Goal: Task Accomplishment & Management: Use online tool/utility

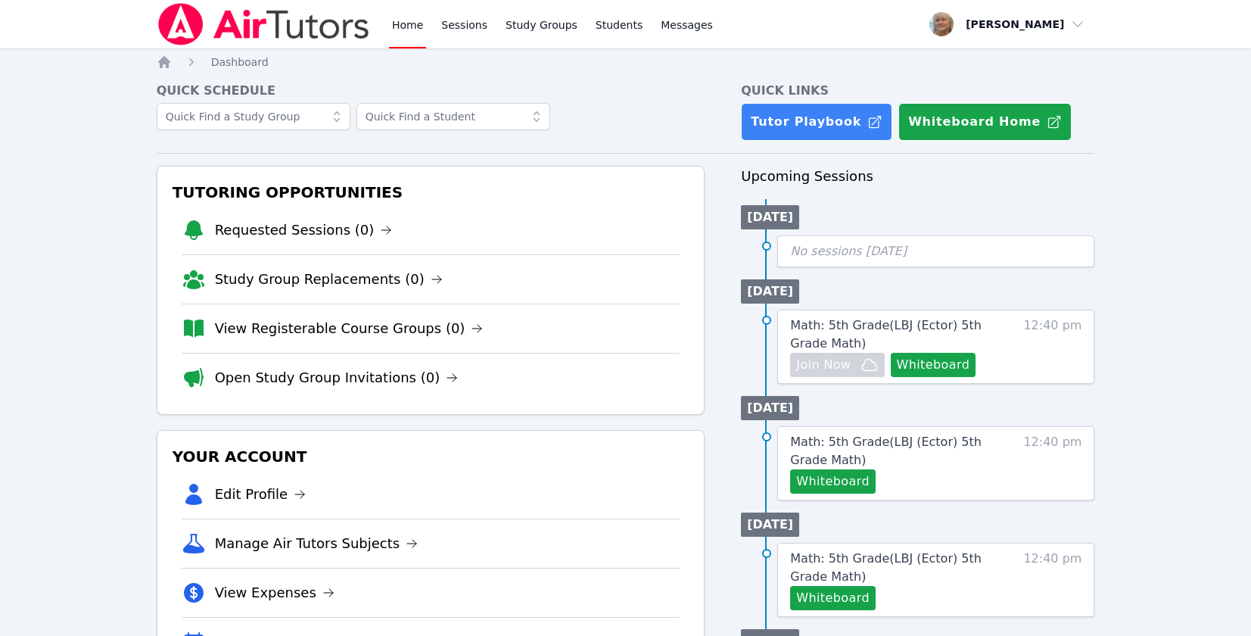
click at [891, 377] on button "Whiteboard" at bounding box center [933, 365] width 85 height 24
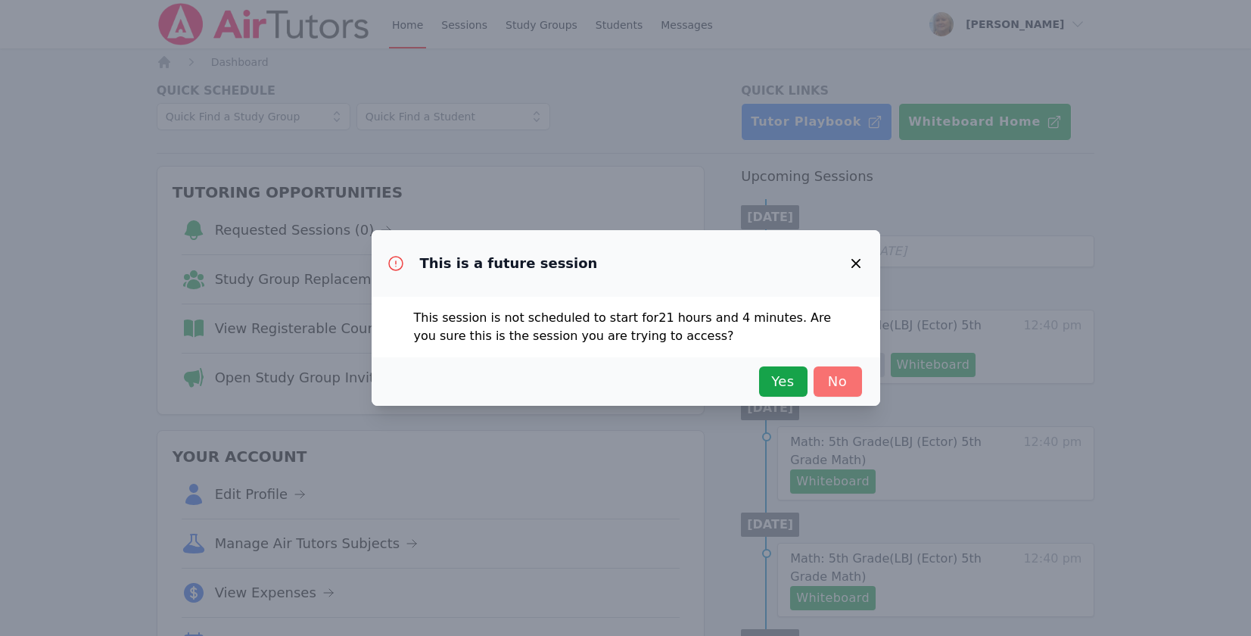
click at [854, 388] on span "No" at bounding box center [837, 381] width 33 height 21
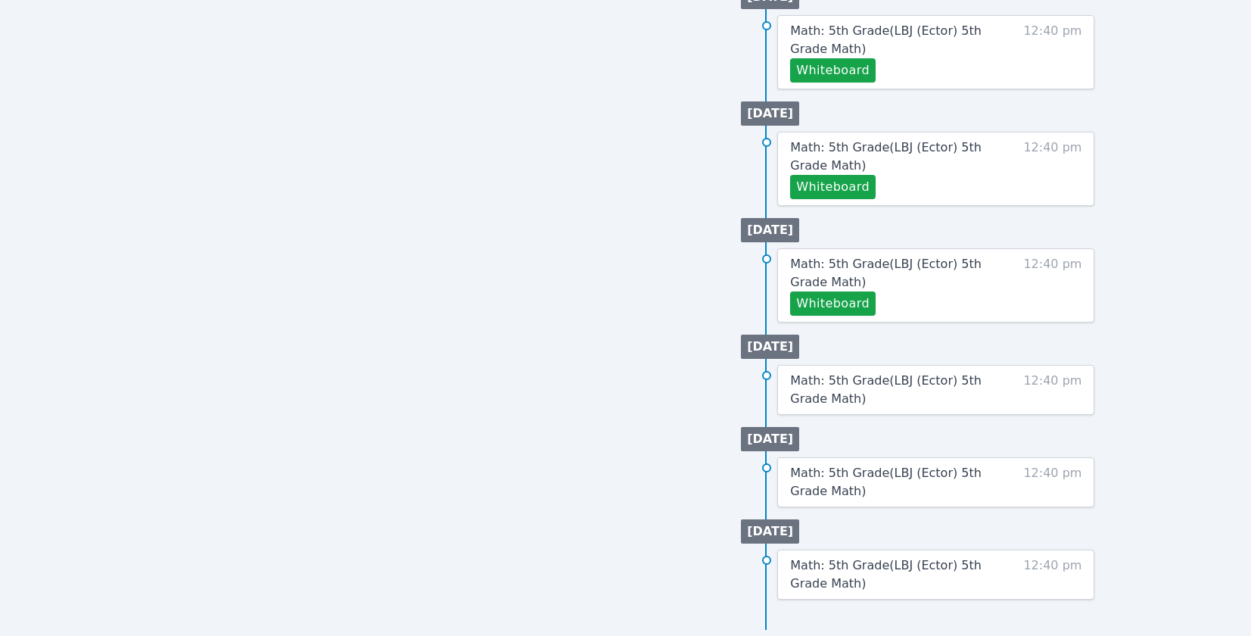
scroll to position [1160, 0]
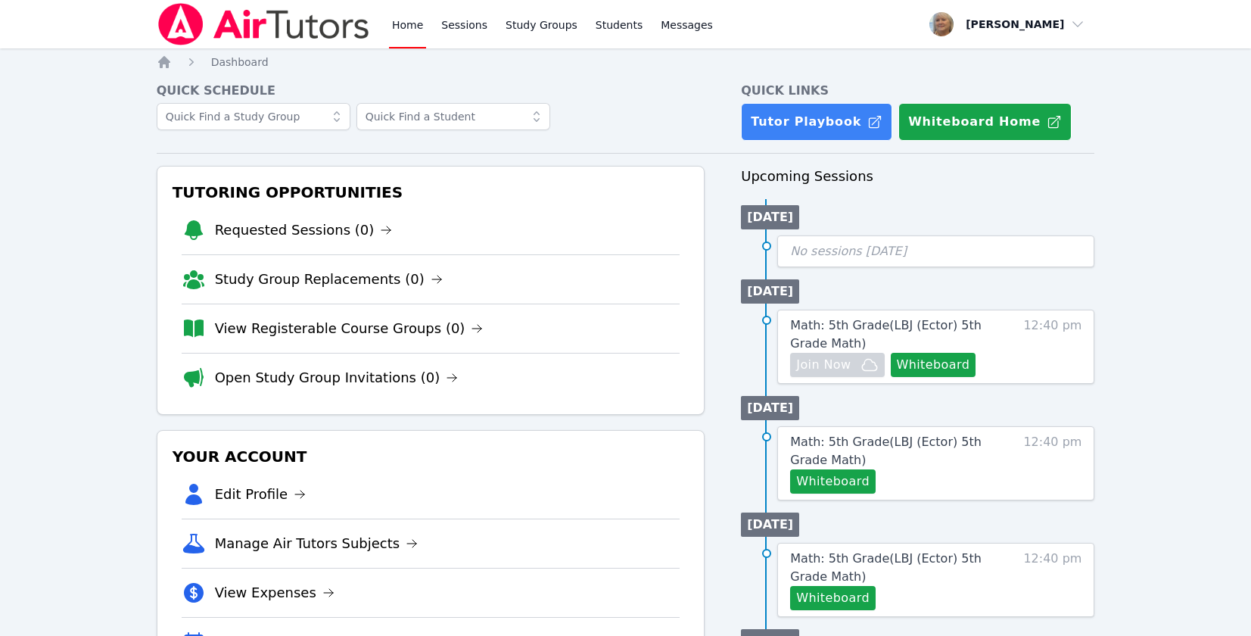
click at [1008, 141] on button "Whiteboard Home" at bounding box center [984, 122] width 173 height 38
click at [1061, 377] on span "12:40 pm" at bounding box center [1052, 346] width 58 height 61
click at [907, 350] on span "Math: 5th Grade ( LBJ (Ector) 5th Grade Math )" at bounding box center [885, 334] width 191 height 33
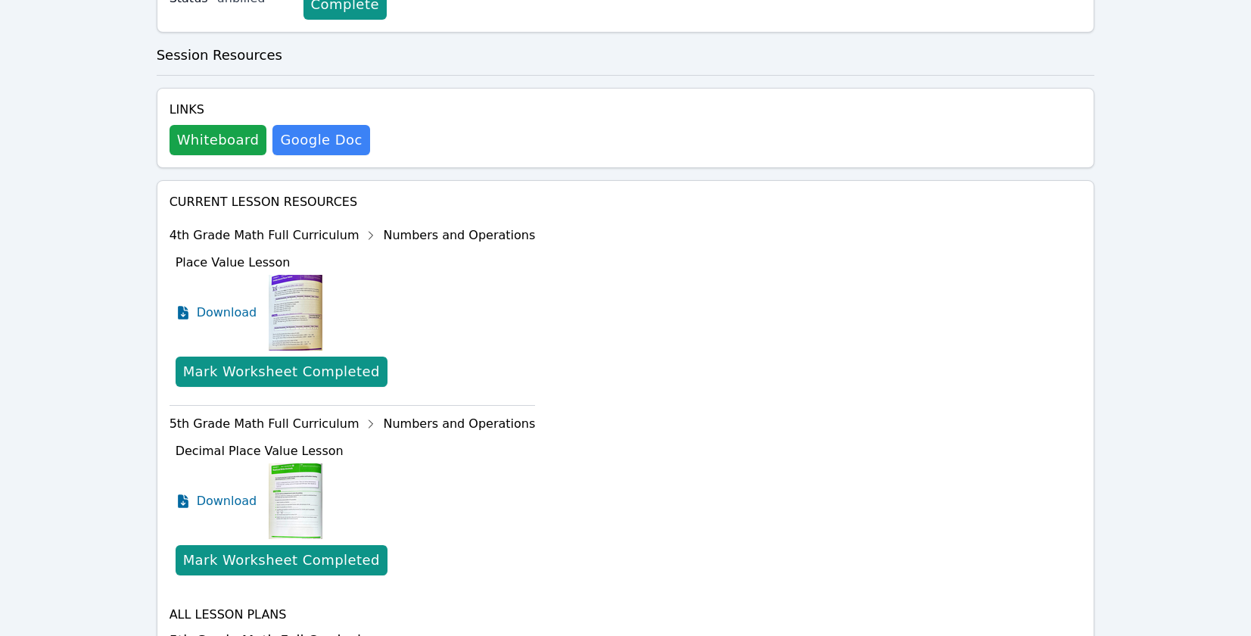
scroll to position [508, 0]
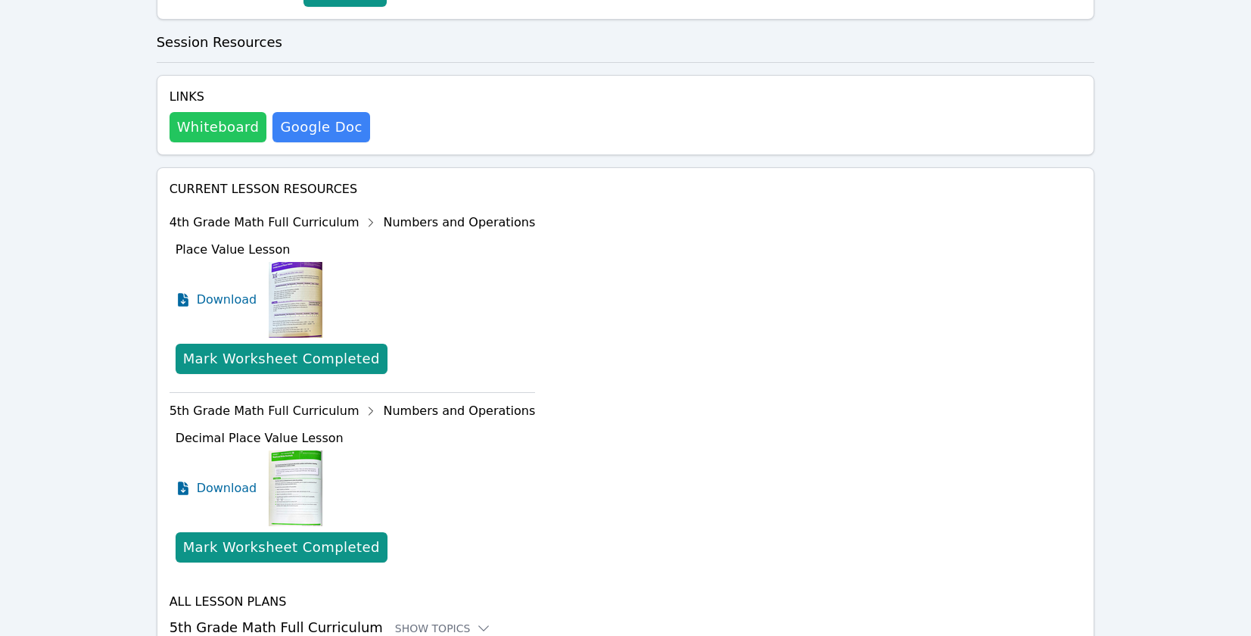
click at [219, 142] on button "Whiteboard" at bounding box center [218, 127] width 98 height 30
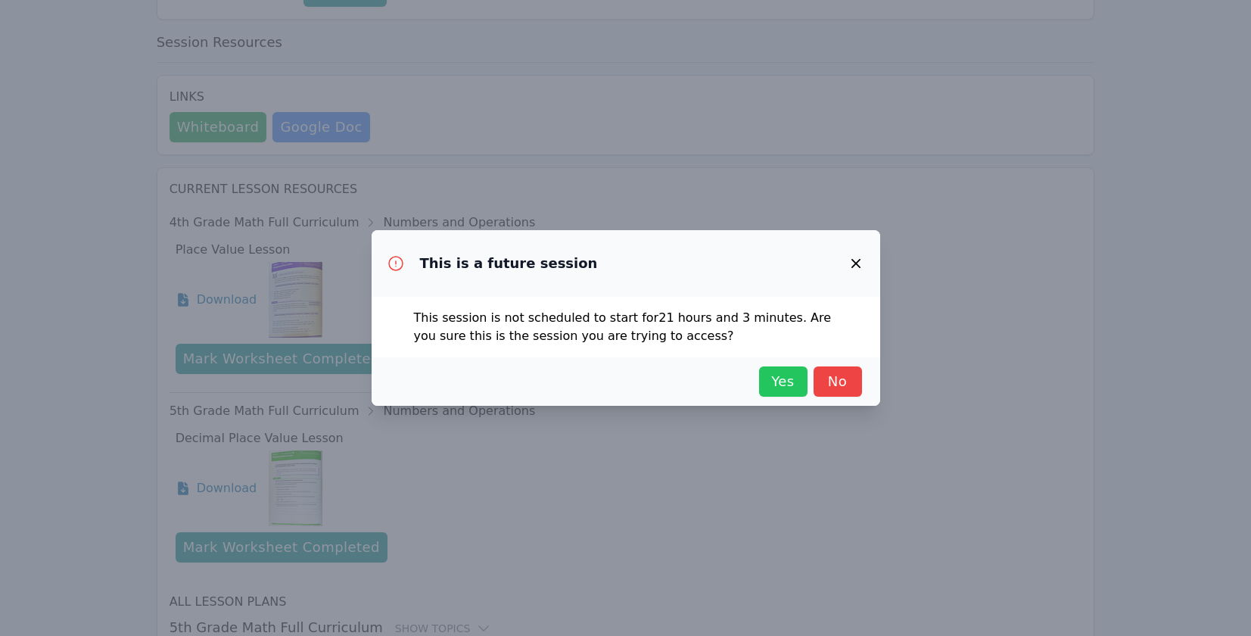
click at [800, 392] on span "Yes" at bounding box center [782, 381] width 33 height 21
